Goal: Information Seeking & Learning: Learn about a topic

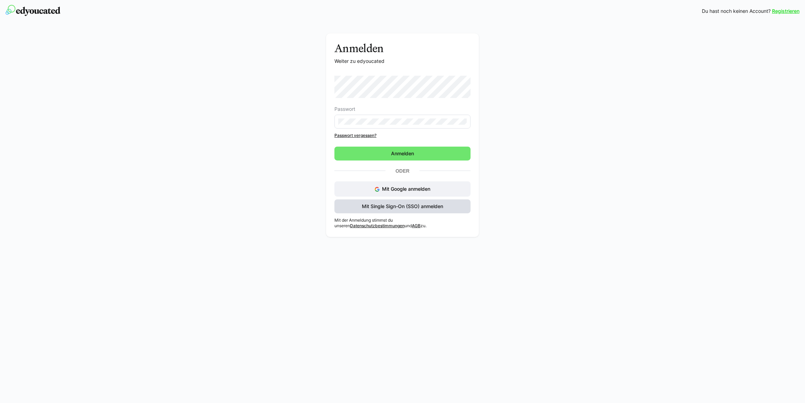
click at [420, 208] on span "Mit Single Sign-On (SSO) anmelden" at bounding box center [402, 206] width 83 height 7
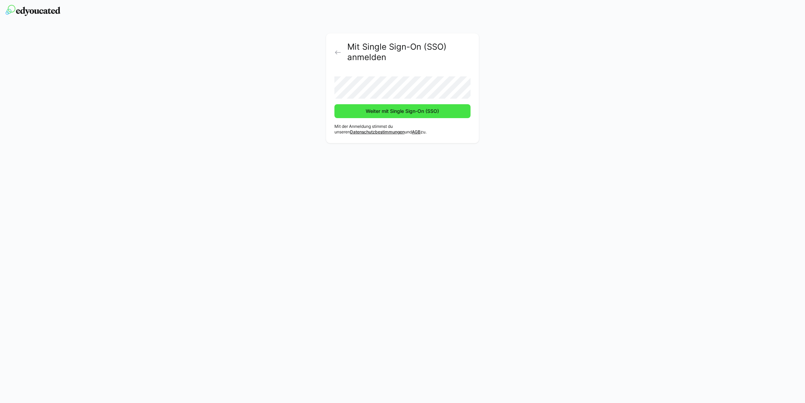
click at [365, 108] on span "Weiter mit Single Sign-On (SSO)" at bounding box center [402, 111] width 75 height 7
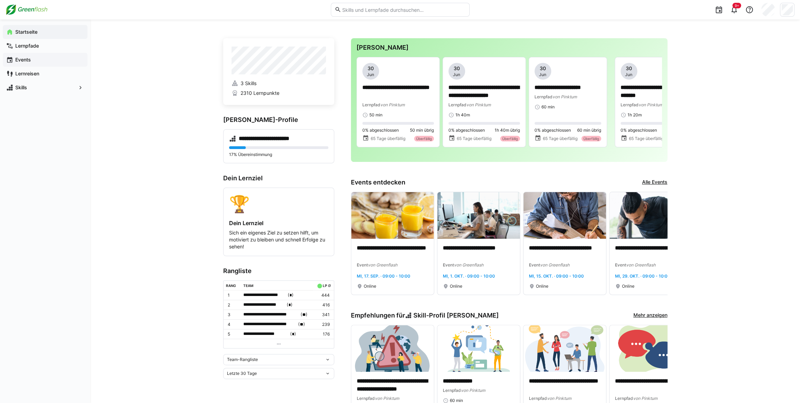
click at [32, 62] on span "Events" at bounding box center [49, 59] width 70 height 7
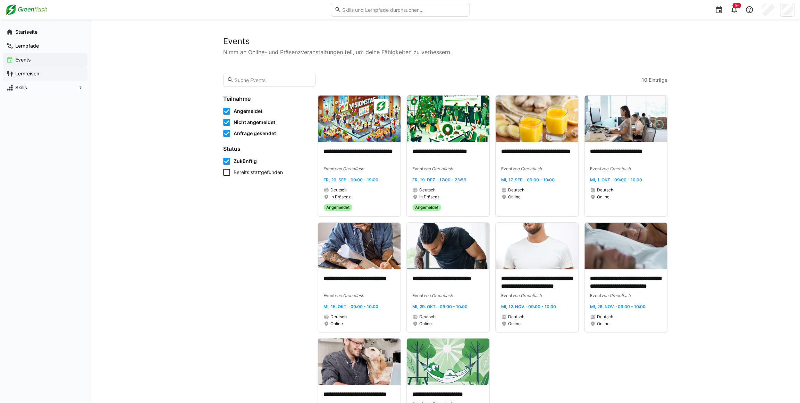
click at [31, 67] on div "Lernreisen" at bounding box center [45, 74] width 85 height 14
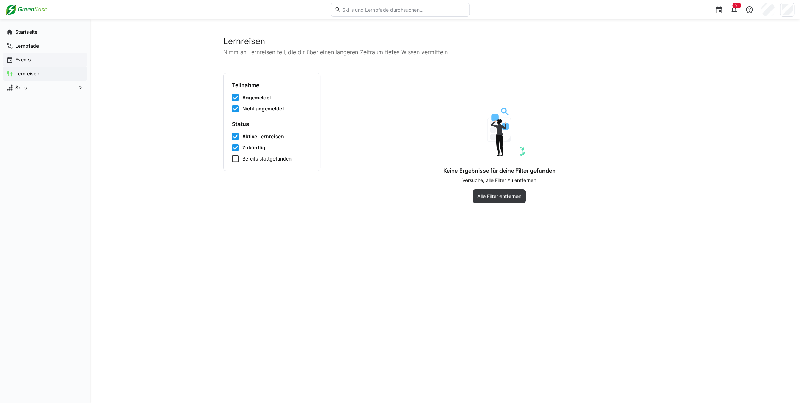
click at [24, 53] on div "Events" at bounding box center [45, 60] width 85 height 14
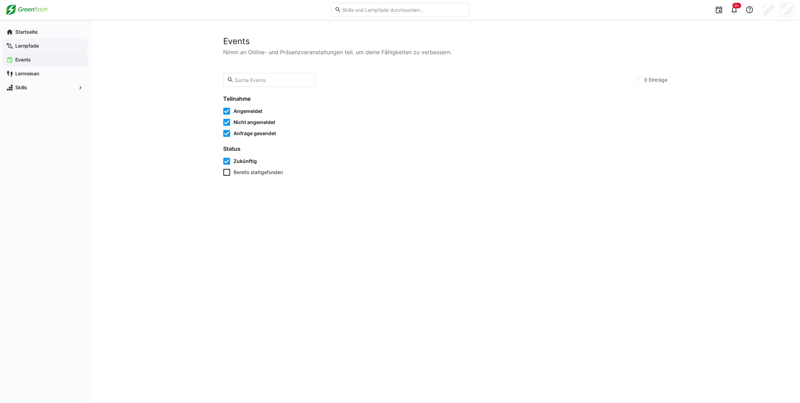
click at [24, 49] on span "Lernpfade" at bounding box center [49, 45] width 70 height 7
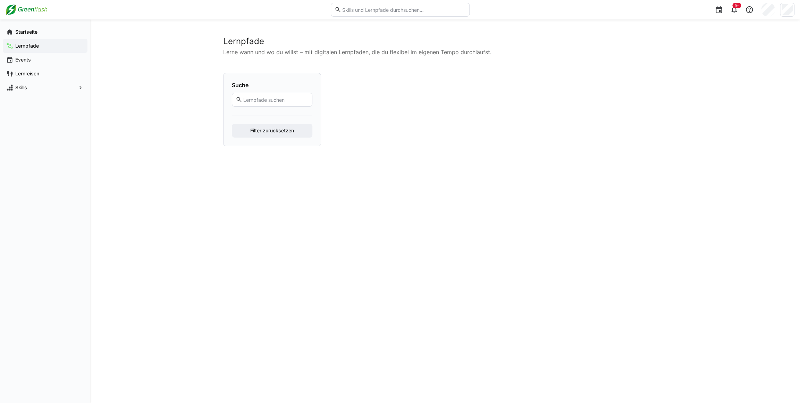
click at [370, 7] on input "text" at bounding box center [403, 10] width 124 height 6
type input "spotlight"
click at [13, 36] on div "Startseite" at bounding box center [45, 32] width 85 height 14
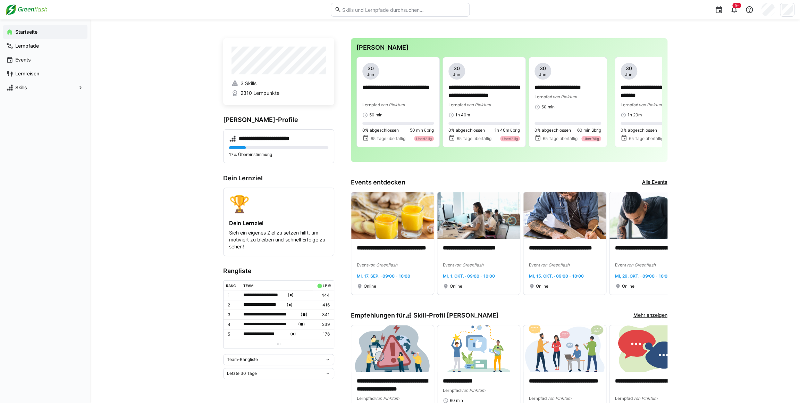
click at [360, 8] on input "text" at bounding box center [403, 10] width 124 height 6
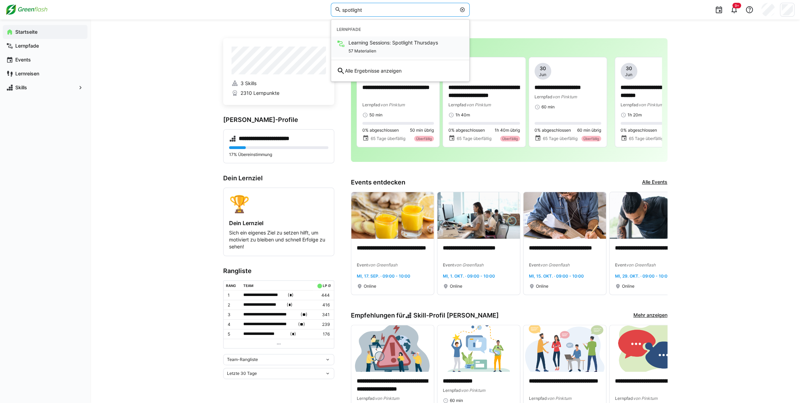
type input "spotlight"
click at [384, 42] on span "Learning Sessions: Spotlight Thursdays" at bounding box center [393, 42] width 90 height 7
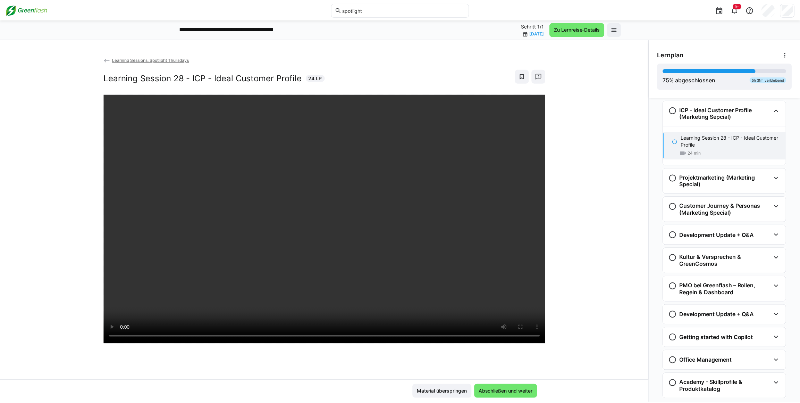
scroll to position [731, 0]
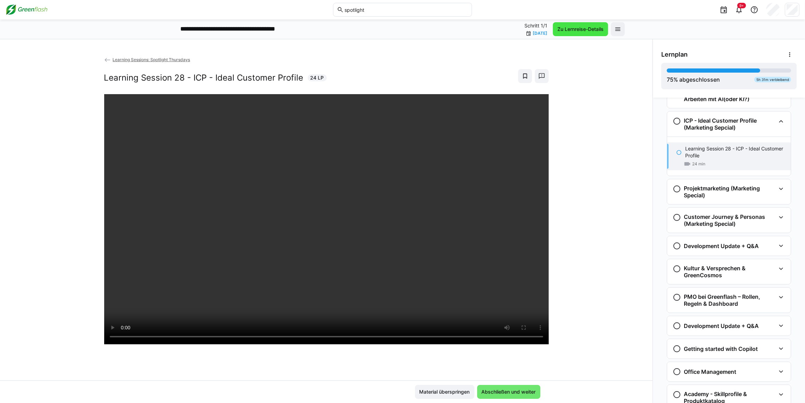
click at [576, 26] on span "Zu Lernreise-Details" at bounding box center [580, 29] width 48 height 7
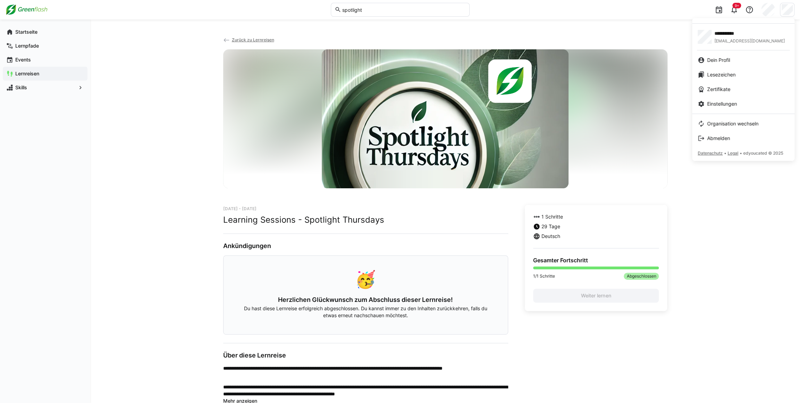
click at [719, 10] on div at bounding box center [400, 201] width 800 height 403
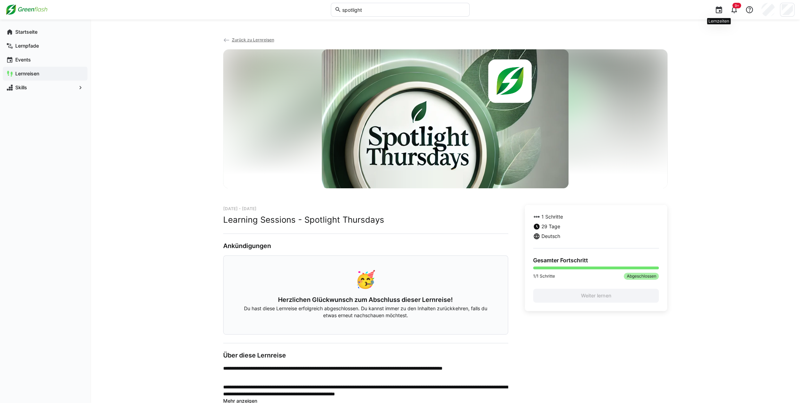
click at [719, 10] on eds-icon at bounding box center [719, 10] width 8 height 8
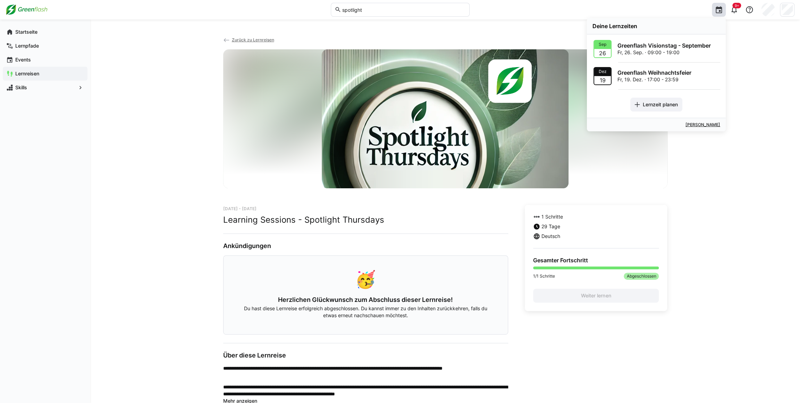
click at [697, 126] on link "[PERSON_NAME]" at bounding box center [702, 124] width 35 height 5
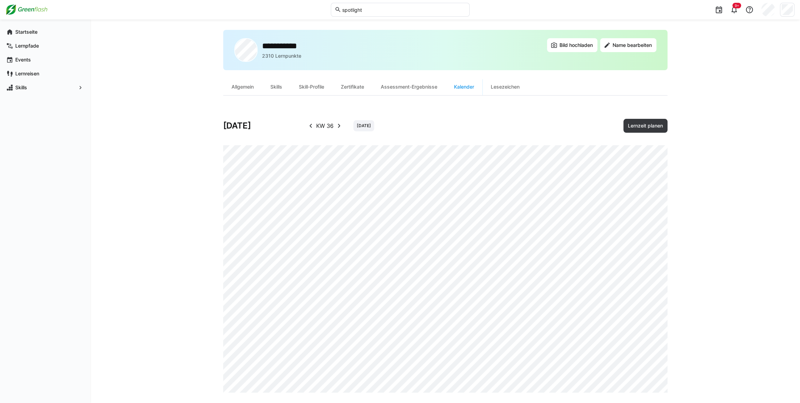
scroll to position [12, 0]
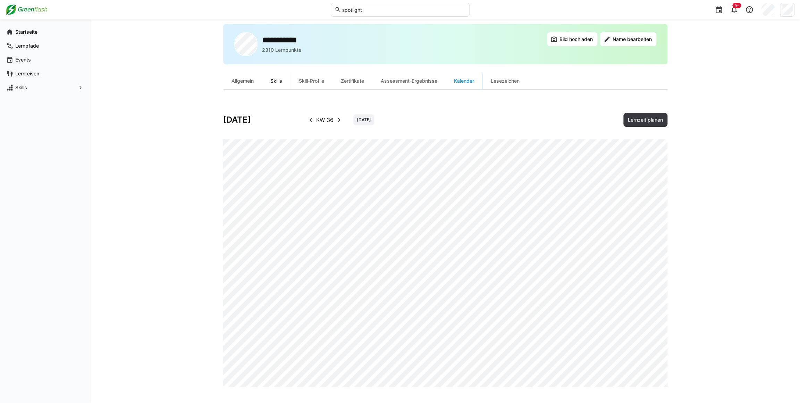
click at [268, 76] on div "Skills" at bounding box center [276, 81] width 28 height 17
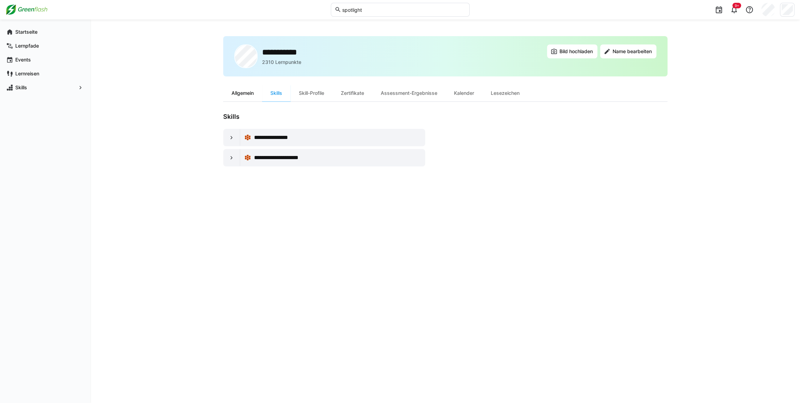
click at [240, 82] on div "**********" at bounding box center [445, 69] width 444 height 66
click at [242, 93] on div "Allgemein" at bounding box center [242, 93] width 39 height 17
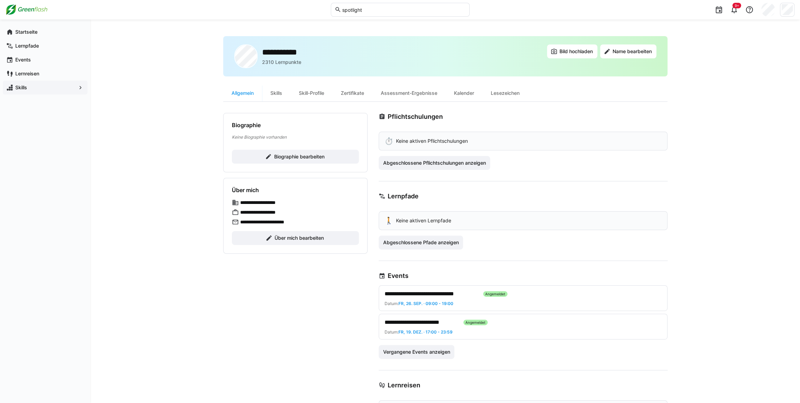
click at [70, 89] on span "Skills" at bounding box center [45, 87] width 62 height 7
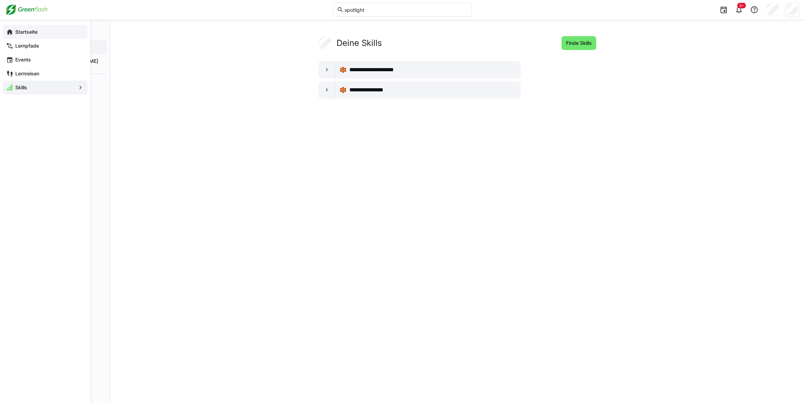
click at [11, 30] on eds-icon at bounding box center [9, 31] width 7 height 7
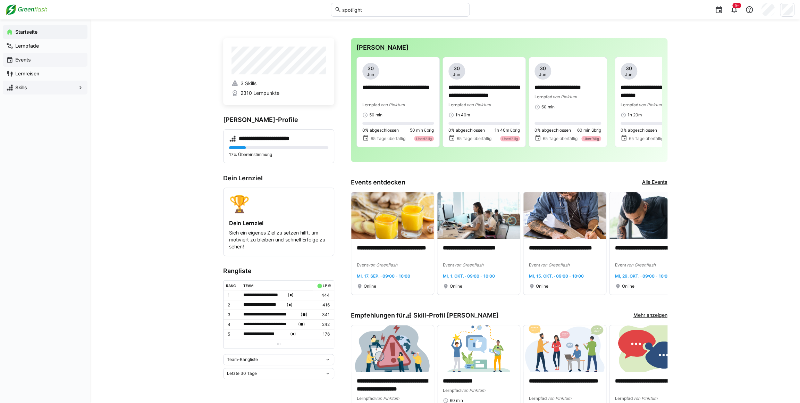
click at [0, 0] on app-navigation-label "Events" at bounding box center [0, 0] width 0 height 0
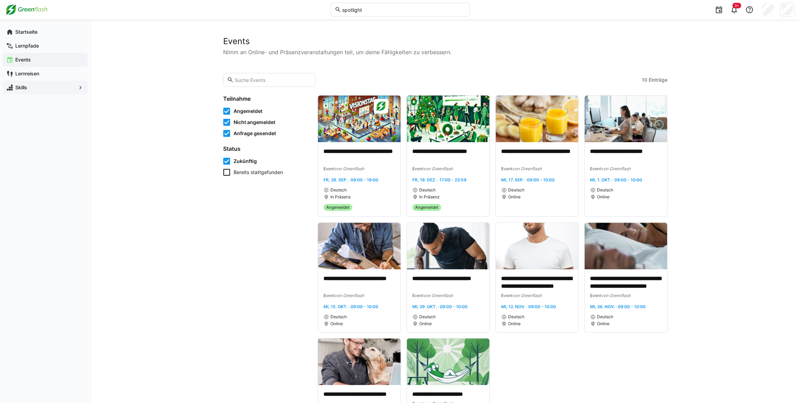
click at [259, 79] on input "text" at bounding box center [273, 80] width 78 height 6
type input "spotl"
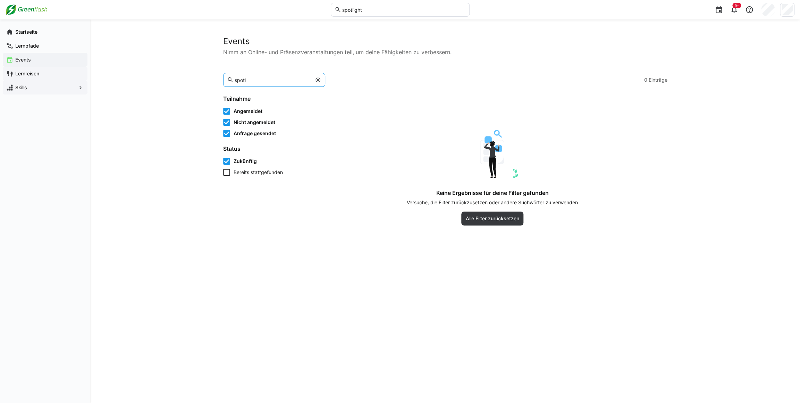
click at [0, 0] on app-navigation-label "Lernreisen" at bounding box center [0, 0] width 0 height 0
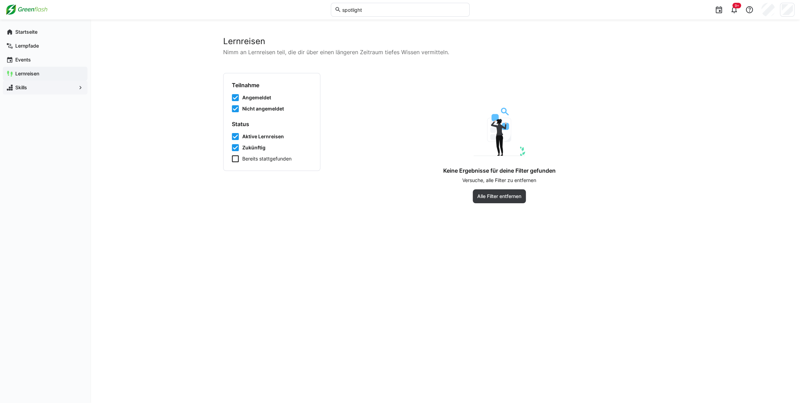
click at [0, 0] on app-navigation-label "Lernreisen" at bounding box center [0, 0] width 0 height 0
click at [0, 0] on app-navigation-label "Startseite" at bounding box center [0, 0] width 0 height 0
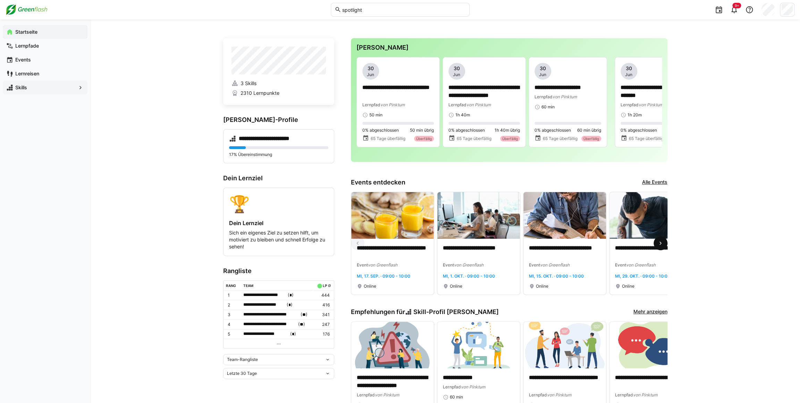
click at [659, 246] on eds-icon at bounding box center [660, 242] width 7 height 7
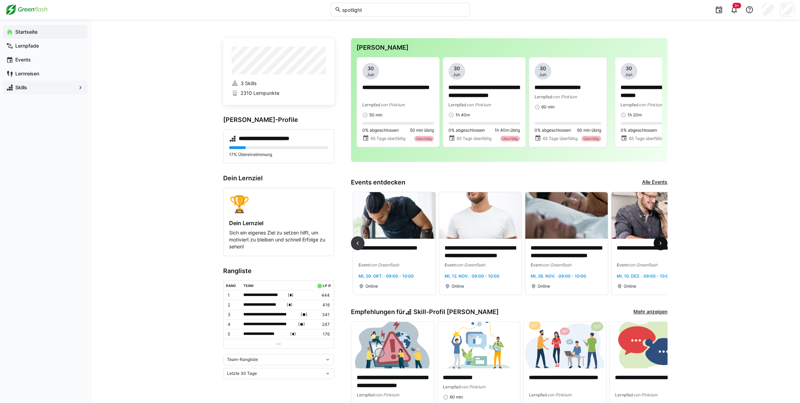
scroll to position [0, 258]
click at [659, 246] on eds-icon at bounding box center [660, 242] width 7 height 7
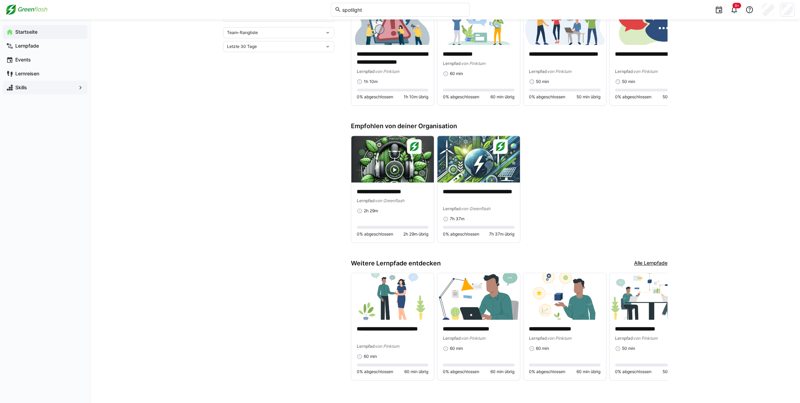
scroll to position [329, 0]
